Goal: Task Accomplishment & Management: Use online tool/utility

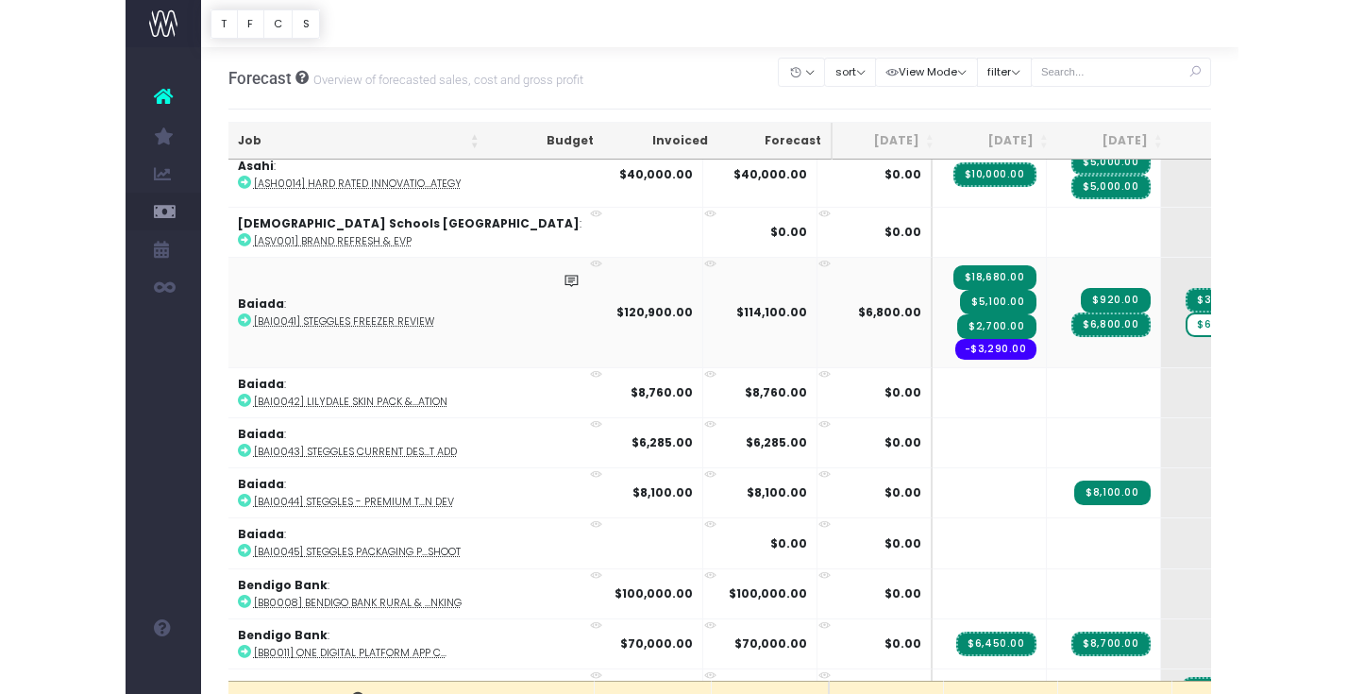
scroll to position [251, 4]
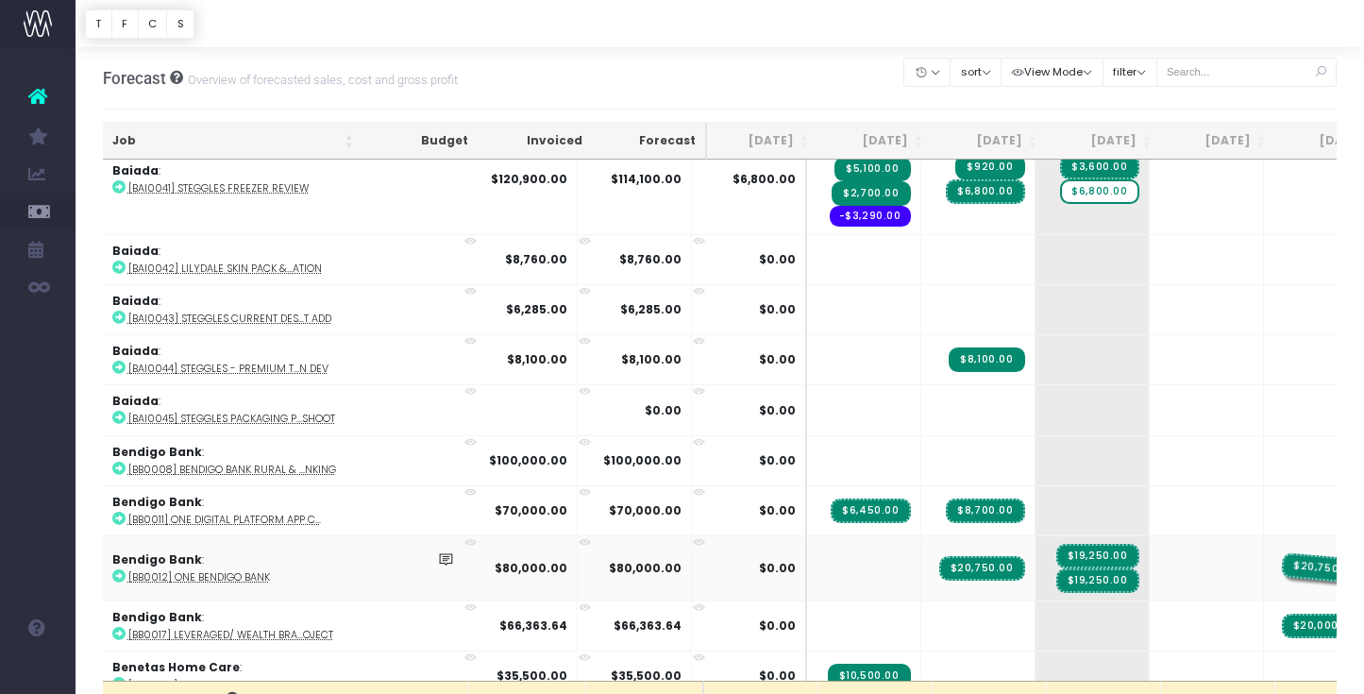
drag, startPoint x: 1110, startPoint y: 564, endPoint x: 1194, endPoint y: 564, distance: 84.0
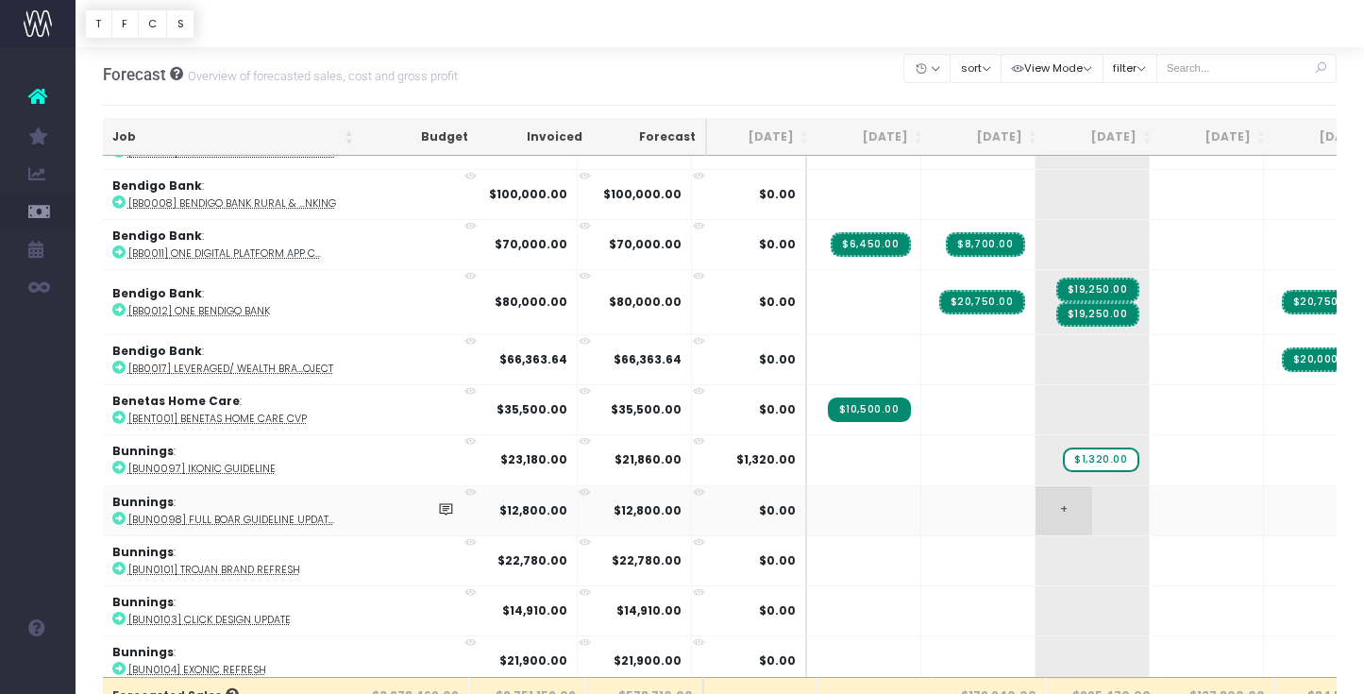
scroll to position [0, 287]
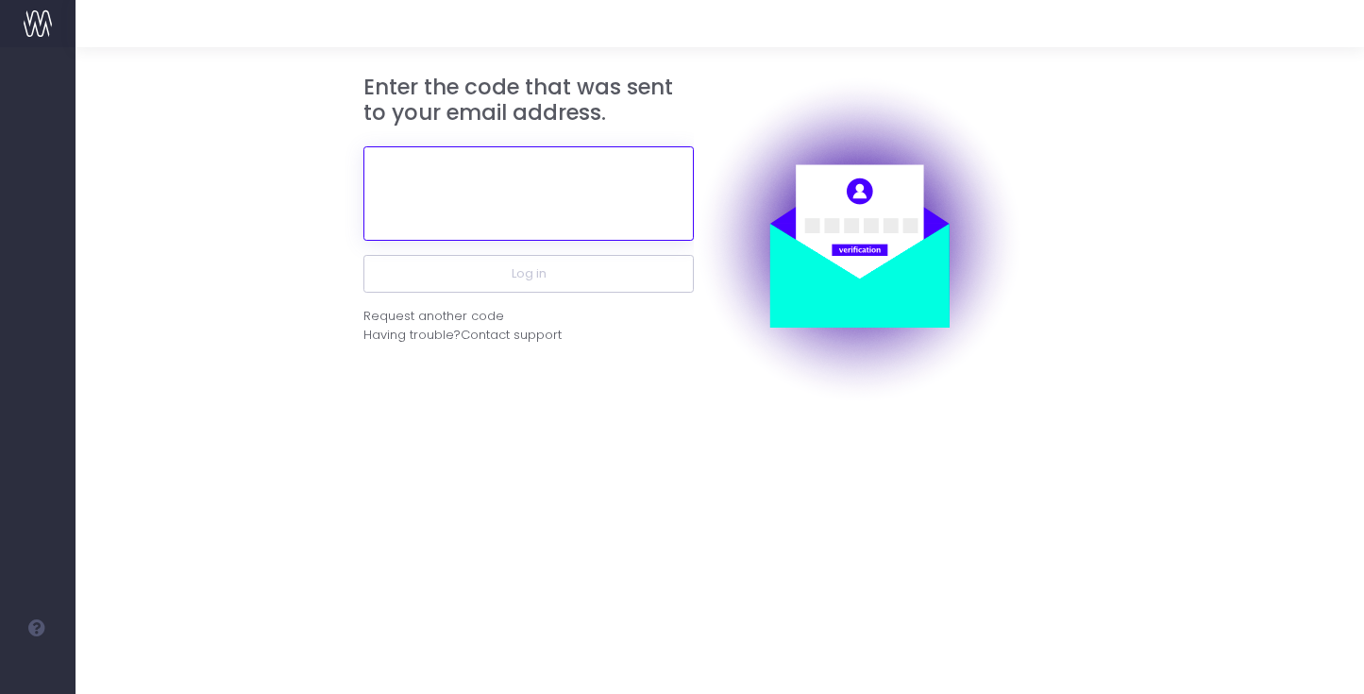
paste input "203426"
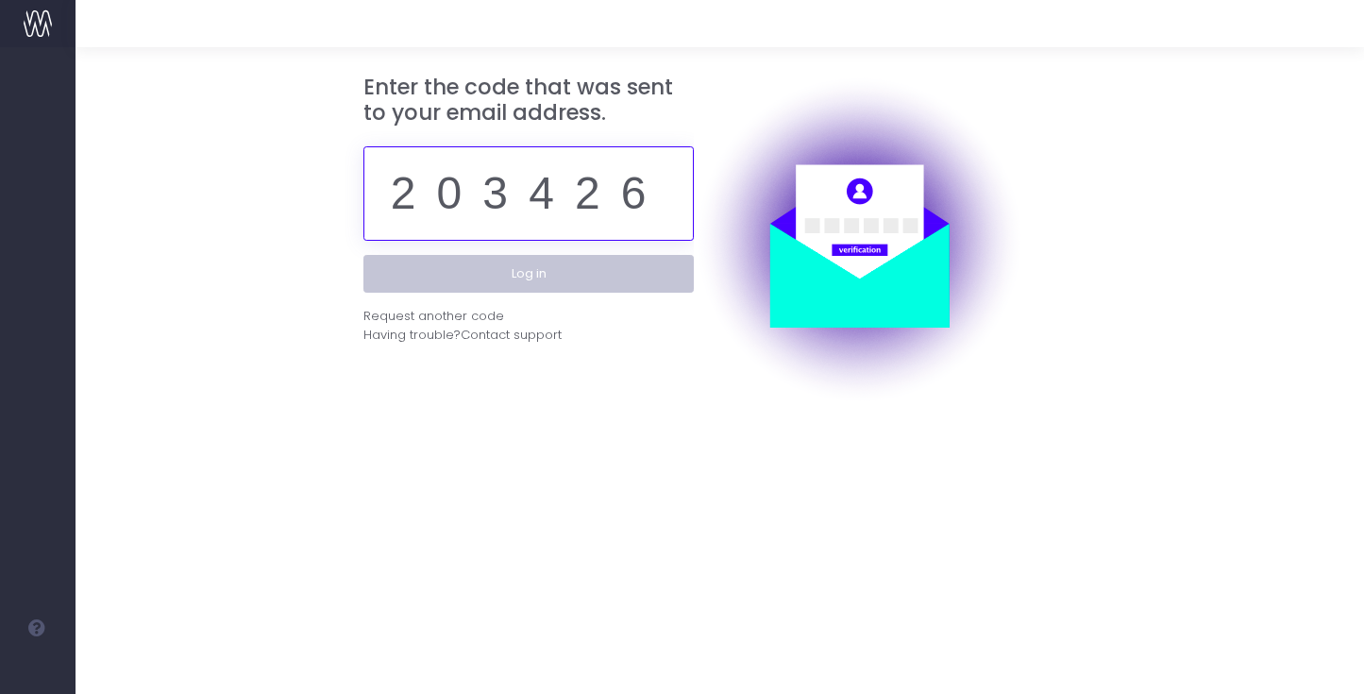
type input "203426"
click at [588, 279] on button "Log in" at bounding box center [528, 274] width 330 height 38
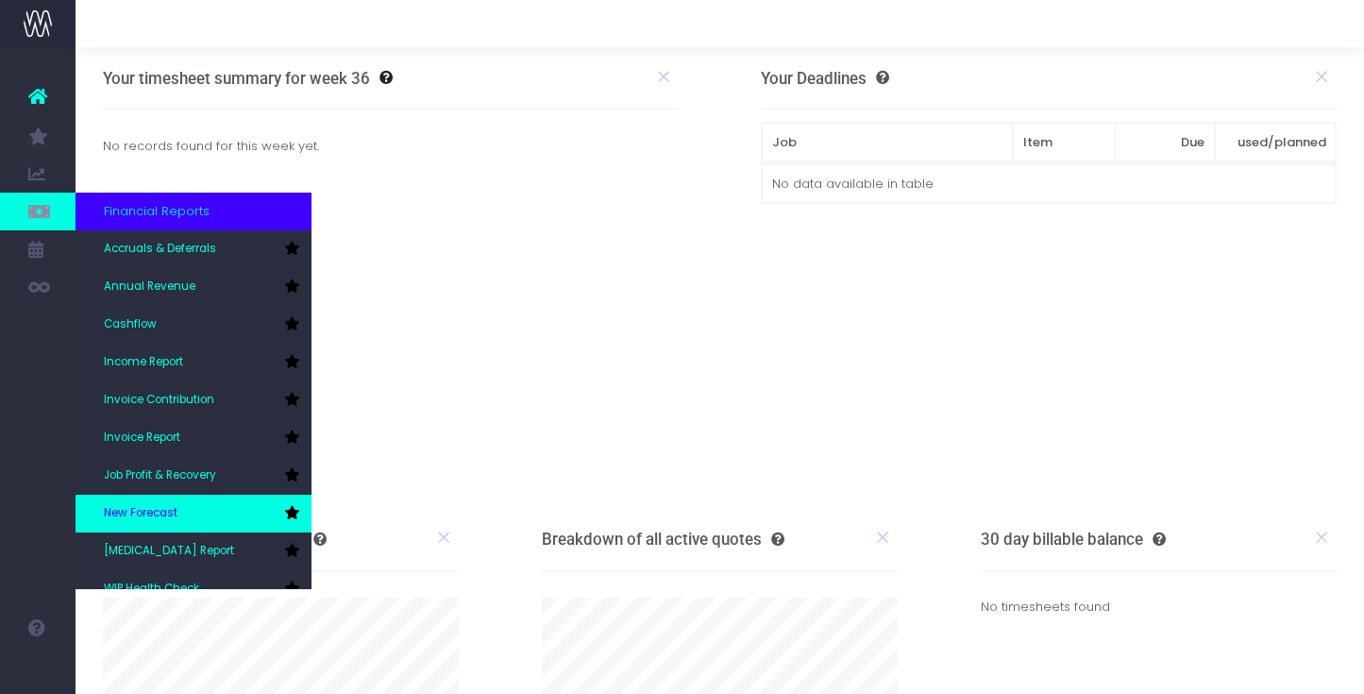
click at [192, 505] on link "New Forecast" at bounding box center [194, 514] width 236 height 38
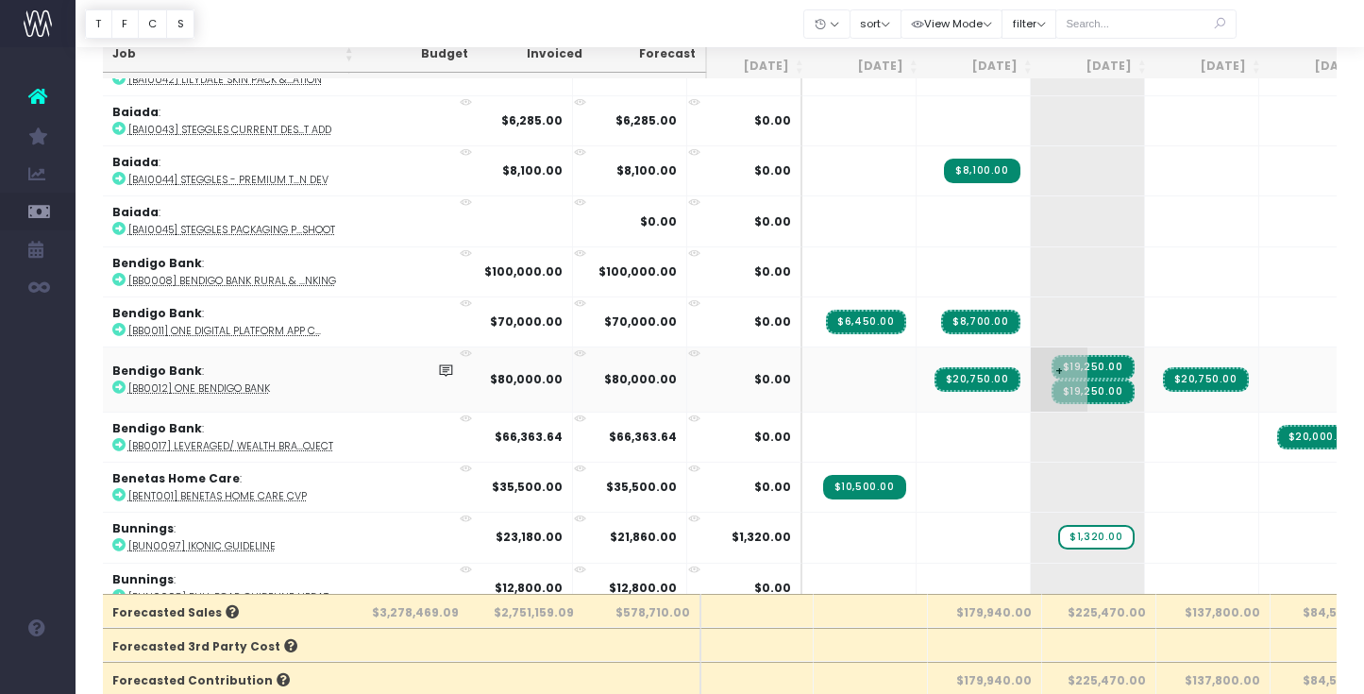
scroll to position [0, 283]
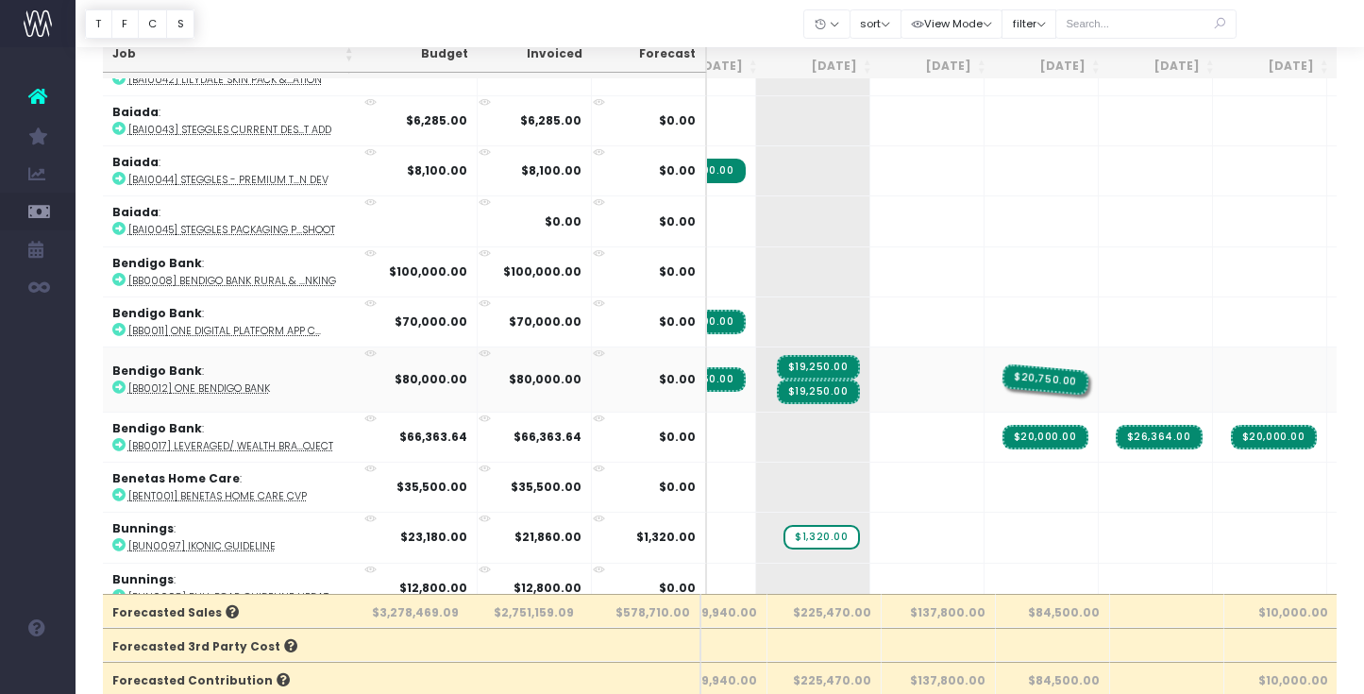
drag, startPoint x: 849, startPoint y: 371, endPoint x: 963, endPoint y: 372, distance: 114.2
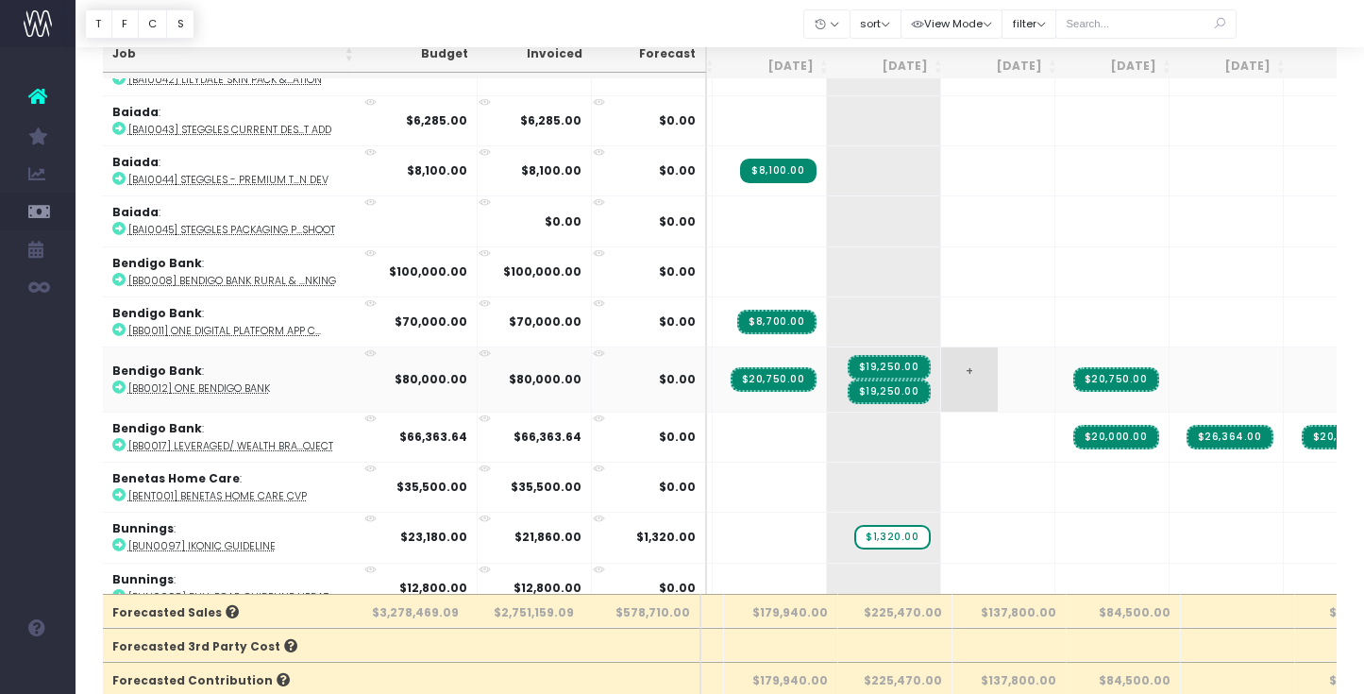
scroll to position [0, 0]
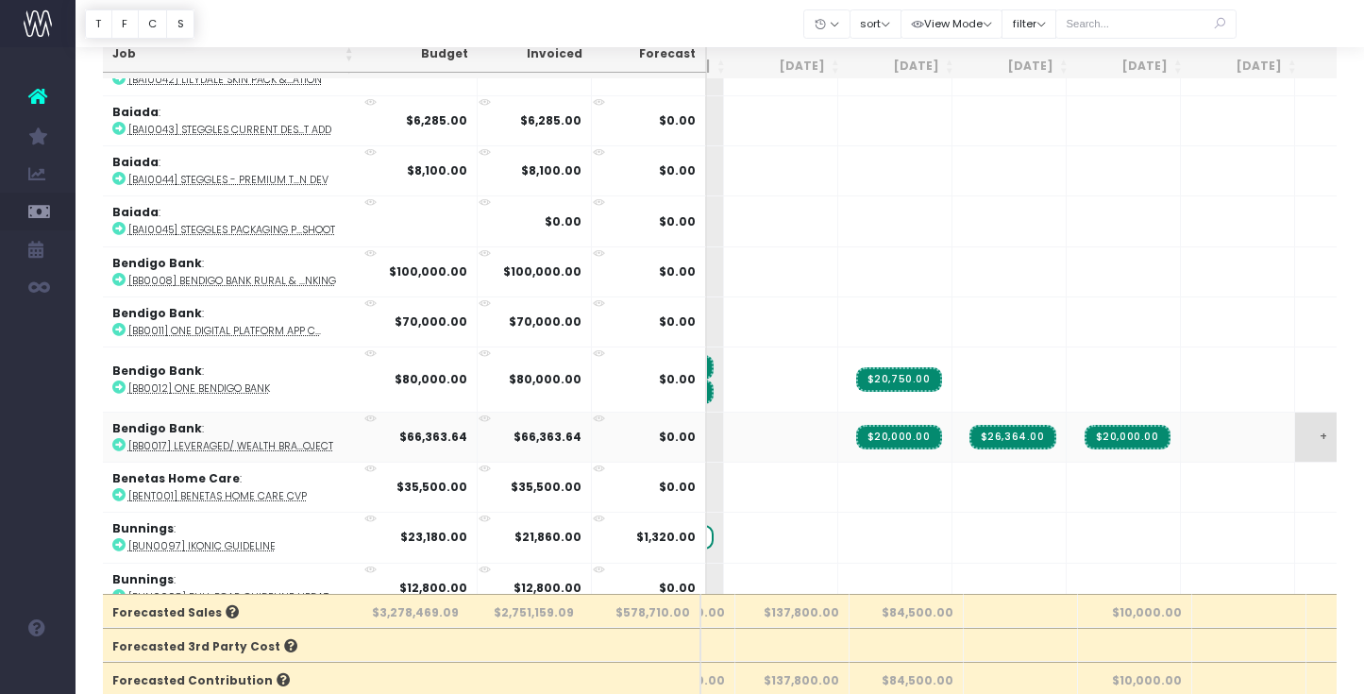
drag, startPoint x: 1046, startPoint y: 440, endPoint x: 1198, endPoint y: 438, distance: 152.0
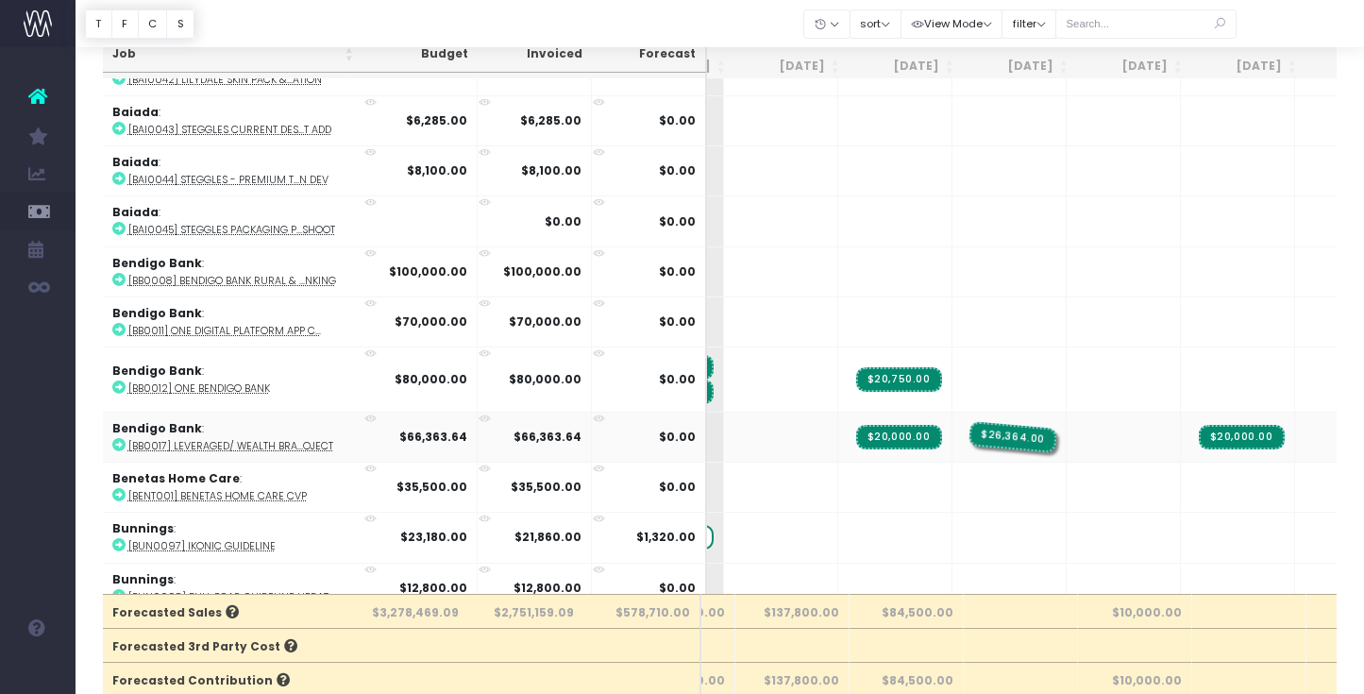
drag, startPoint x: 925, startPoint y: 434, endPoint x: 1038, endPoint y: 434, distance: 112.3
drag, startPoint x: 817, startPoint y: 430, endPoint x: 901, endPoint y: 419, distance: 84.7
